Goal: Information Seeking & Learning: Understand process/instructions

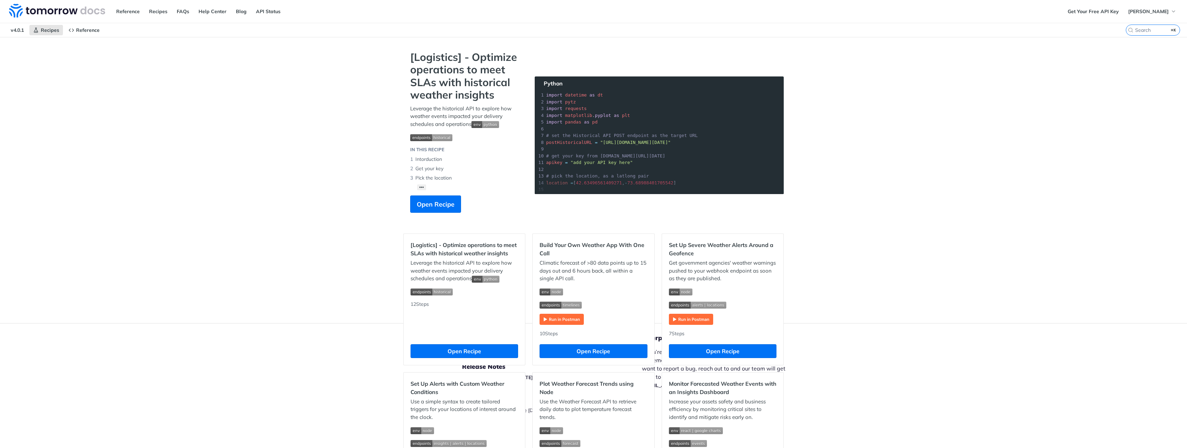
drag, startPoint x: 1031, startPoint y: 267, endPoint x: 896, endPoint y: 245, distance: 136.7
click at [1031, 267] on div "Jump to Content Reference Recipes FAQs Help Center Blog API Status Recipes Refe…" at bounding box center [593, 224] width 1187 height 448
click at [450, 201] on span "Open Recipe" at bounding box center [436, 204] width 38 height 9
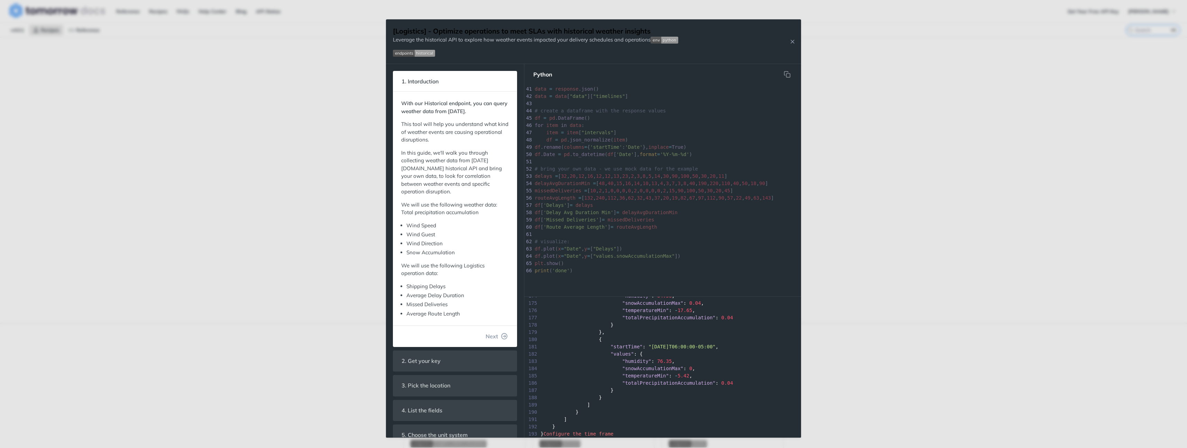
scroll to position [194, 0]
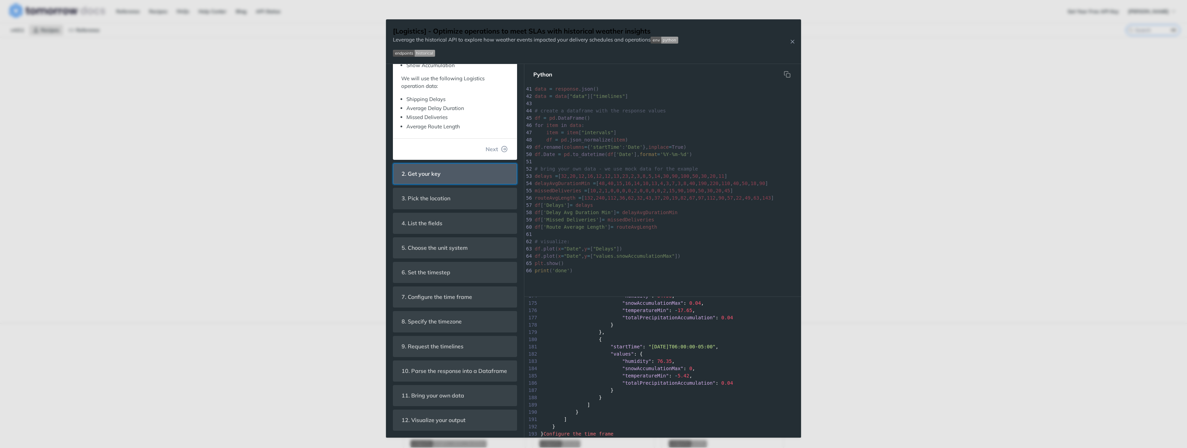
click at [456, 164] on header "2. Get your key" at bounding box center [454, 174] width 123 height 20
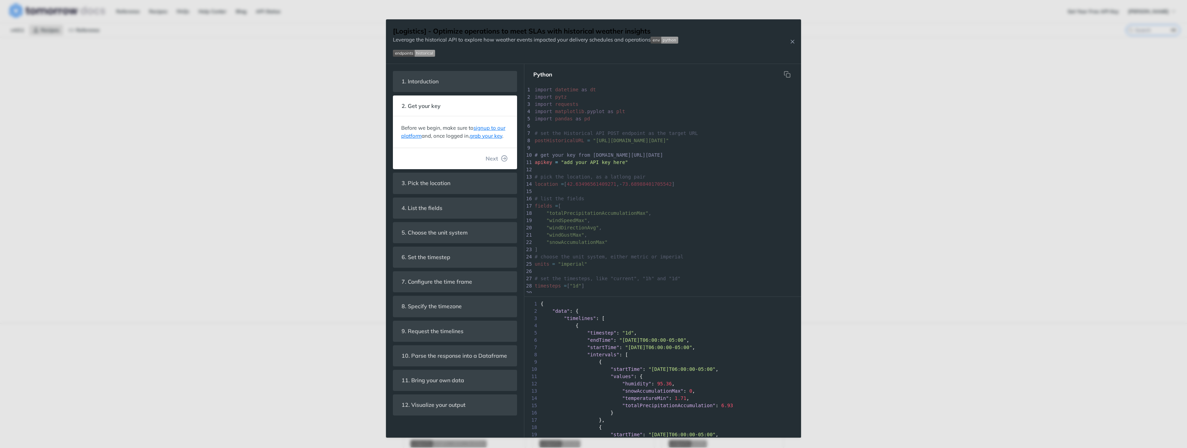
click at [303, 250] on div "Jump to Content Reference Recipes FAQs Help Center Blog API Status Recipes Refe…" at bounding box center [593, 224] width 1187 height 448
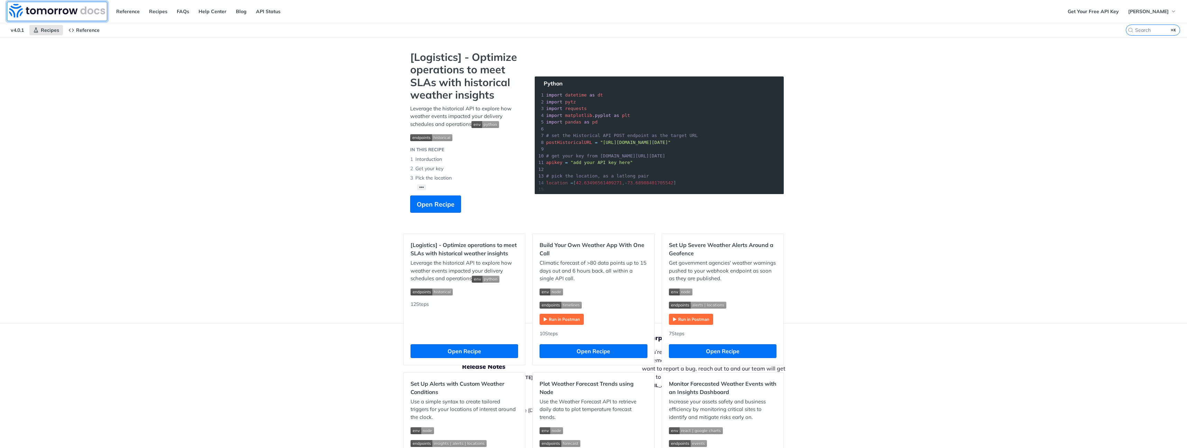
click at [82, 11] on img at bounding box center [57, 11] width 96 height 14
